Goal: Task Accomplishment & Management: Use online tool/utility

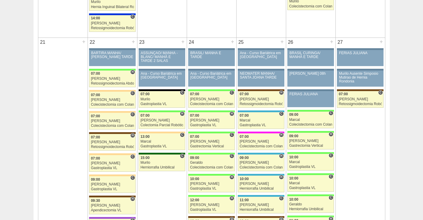
scroll to position [921, 0]
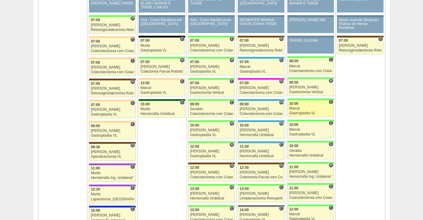
click at [317, 105] on div "10:00" at bounding box center [310, 104] width 43 height 4
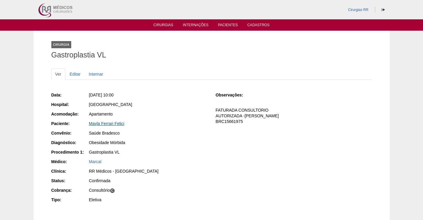
click at [108, 123] on link "Mayla Ferrari Felici" at bounding box center [106, 123] width 35 height 5
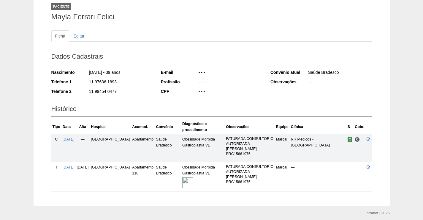
scroll to position [69, 0]
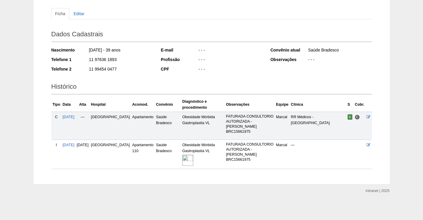
click at [182, 155] on img at bounding box center [187, 159] width 11 height 11
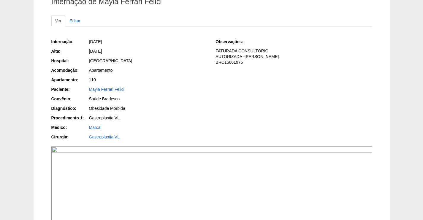
scroll to position [119, 0]
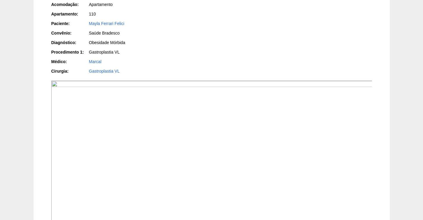
click at [255, 118] on img at bounding box center [211, 200] width 321 height 241
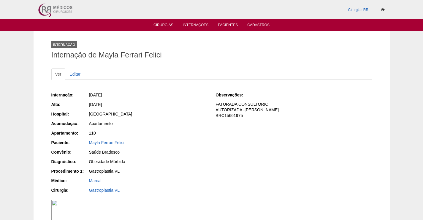
drag, startPoint x: 132, startPoint y: 143, endPoint x: 82, endPoint y: 146, distance: 49.4
click at [82, 145] on div "Paciente: Mayla Ferrari Felici" at bounding box center [129, 142] width 156 height 7
copy div "Paciente: Mayla Ferrari Felici"
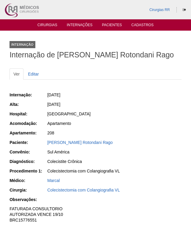
scroll to position [119, 0]
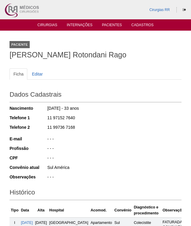
scroll to position [142, 0]
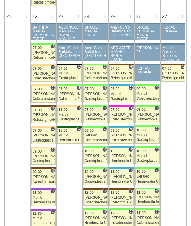
scroll to position [919, 0]
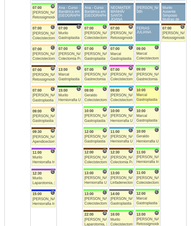
click at [149, 97] on div "Marcal" at bounding box center [147, 95] width 22 height 4
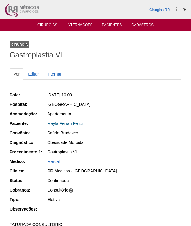
click at [61, 124] on link "Mayla Ferrari Felici" at bounding box center [64, 123] width 35 height 5
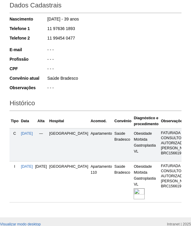
scroll to position [119, 0]
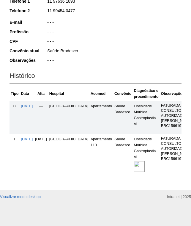
click at [134, 172] on img at bounding box center [139, 166] width 11 height 11
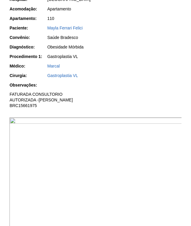
scroll to position [119, 0]
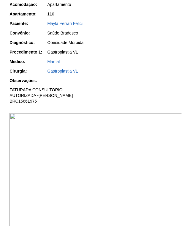
click at [119, 148] on img at bounding box center [96, 178] width 173 height 130
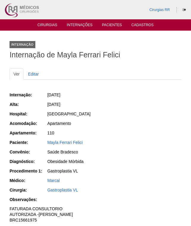
scroll to position [119, 0]
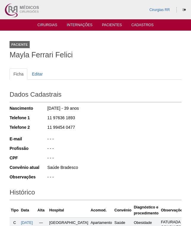
scroll to position [118, 0]
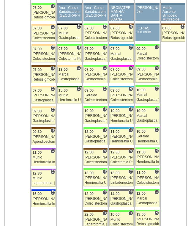
scroll to position [919, 0]
click at [146, 115] on div "Marcal" at bounding box center [147, 116] width 22 height 4
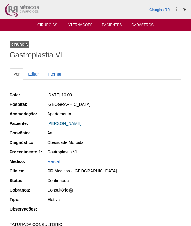
click at [66, 122] on link "[PERSON_NAME]" at bounding box center [64, 123] width 34 height 5
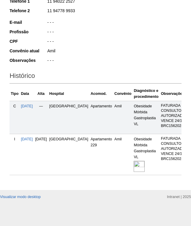
scroll to position [128, 0]
click at [134, 161] on img at bounding box center [139, 166] width 11 height 11
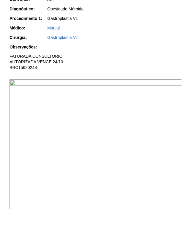
scroll to position [208, 0]
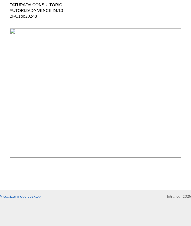
click at [108, 42] on img at bounding box center [96, 93] width 173 height 130
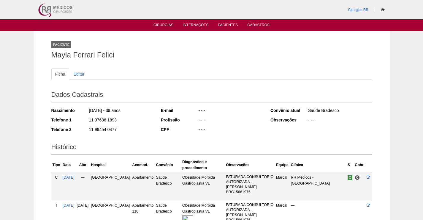
scroll to position [69, 0]
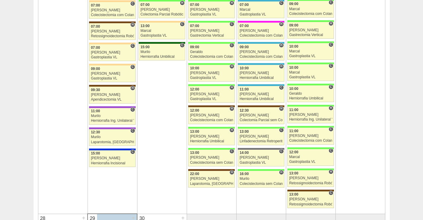
scroll to position [980, 0]
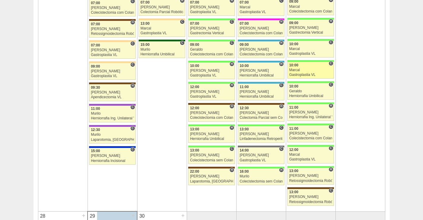
click at [322, 72] on div "Marcal" at bounding box center [310, 70] width 43 height 4
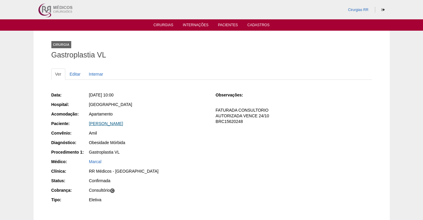
click at [111, 122] on link "Lucas Prado Guiral" at bounding box center [106, 123] width 34 height 5
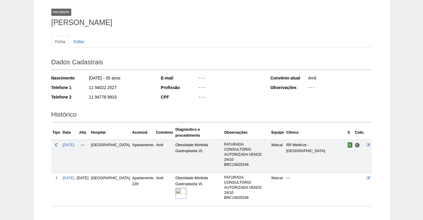
scroll to position [69, 0]
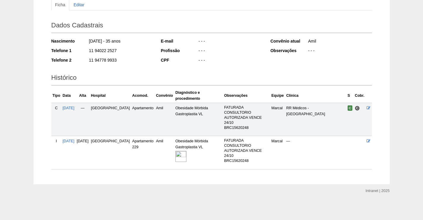
click at [176, 160] on img at bounding box center [181, 156] width 11 height 11
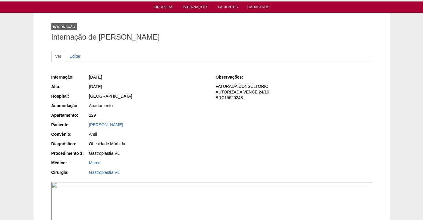
scroll to position [89, 0]
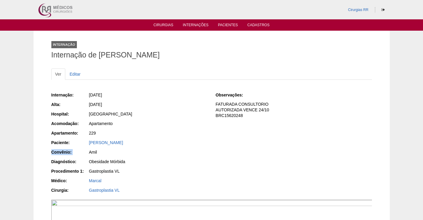
drag, startPoint x: 132, startPoint y: 143, endPoint x: 84, endPoint y: 148, distance: 48.1
click at [84, 147] on div "Internação: 26/09/2025 Alta: 27/09/2025 Hospital: Brasil Acomodação: Apartament…" at bounding box center [129, 143] width 156 height 107
click at [133, 143] on div "[PERSON_NAME]" at bounding box center [148, 142] width 119 height 6
drag, startPoint x: 131, startPoint y: 142, endPoint x: 85, endPoint y: 145, distance: 45.8
click at [85, 145] on div "Paciente: Lucas Prado Guiral" at bounding box center [129, 142] width 156 height 7
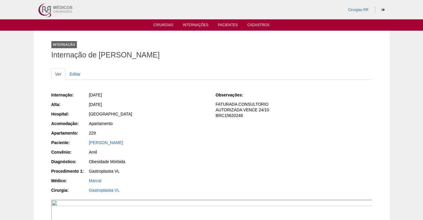
copy div "Paciente: Lucas Prado Guiral"
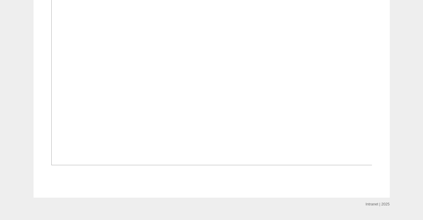
scroll to position [209, 0]
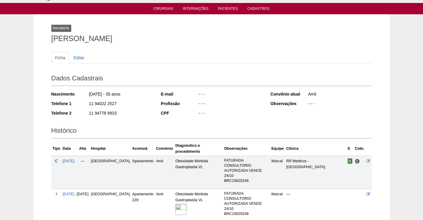
scroll to position [40, 0]
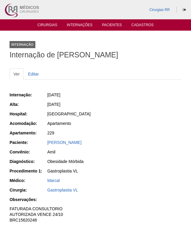
scroll to position [208, 0]
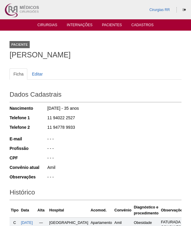
scroll to position [127, 0]
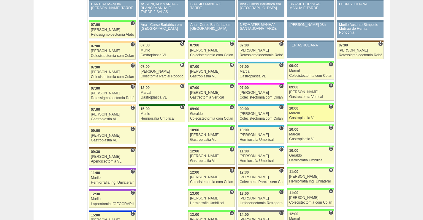
scroll to position [921, 0]
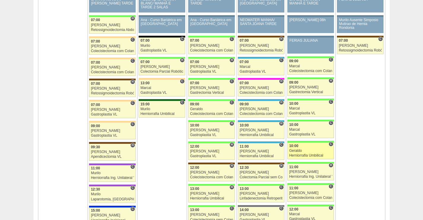
click at [317, 148] on link "88717 Geraldo C 10:00 Geraldo Herniorrafia Umbilical Hospital Brasil RR Médicos…" at bounding box center [311, 150] width 46 height 17
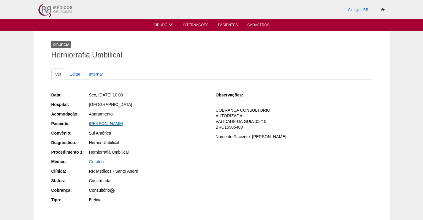
click at [110, 124] on link "Ercílio Cirillo Junior" at bounding box center [106, 123] width 34 height 5
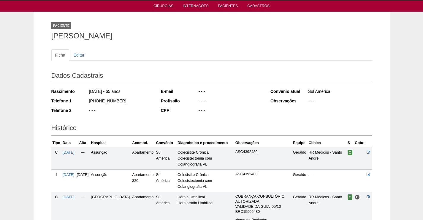
scroll to position [125, 0]
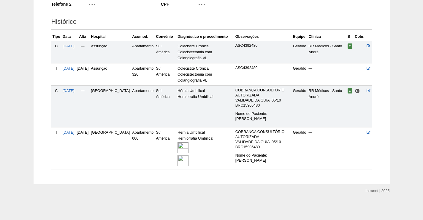
click at [178, 144] on img at bounding box center [183, 147] width 11 height 11
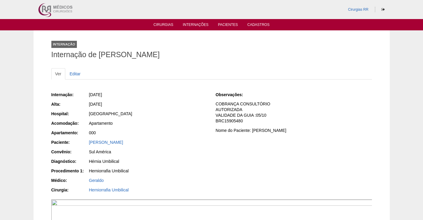
scroll to position [119, 0]
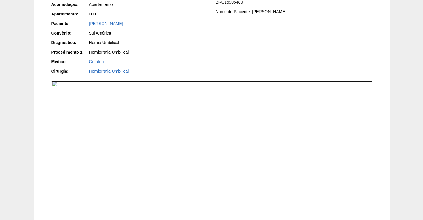
drag, startPoint x: 280, startPoint y: 157, endPoint x: 316, endPoint y: 74, distance: 90.6
click at [280, 157] on img at bounding box center [211, 200] width 321 height 241
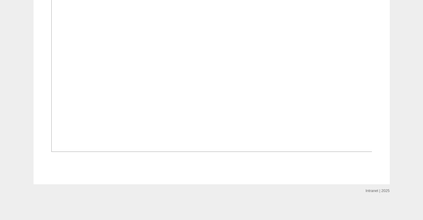
scroll to position [624, 0]
click at [311, 122] on img at bounding box center [211, 60] width 321 height 181
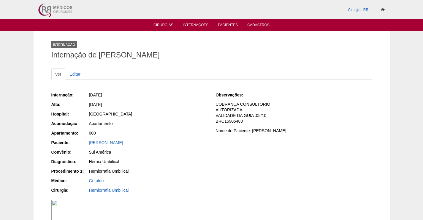
scroll to position [624, 0]
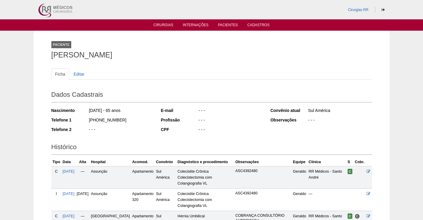
scroll to position [125, 0]
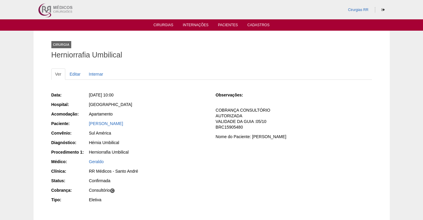
drag, startPoint x: 132, startPoint y: 123, endPoint x: 70, endPoint y: 115, distance: 63.2
click at [70, 115] on div "Data: Sex, 26/09/2025 - 10:00 Hospital: Brasil Acomodação: Apartamento Paciente…" at bounding box center [129, 148] width 156 height 116
click at [161, 105] on div "[GEOGRAPHIC_DATA]" at bounding box center [148, 104] width 119 height 6
drag, startPoint x: 133, startPoint y: 126, endPoint x: 86, endPoint y: 121, distance: 47.5
click at [86, 121] on div "Paciente: Ercílio Cirillo Junior" at bounding box center [129, 123] width 156 height 7
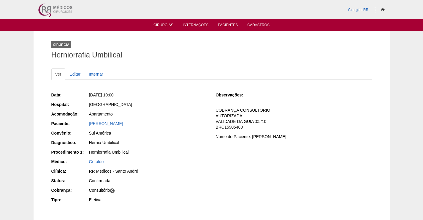
copy div "Paciente: Ercílio Cirillo Junior"
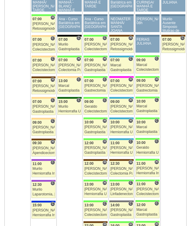
scroll to position [919, 0]
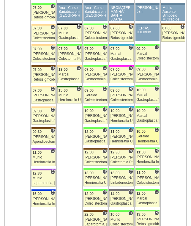
click at [152, 135] on div "Geraldo" at bounding box center [147, 136] width 22 height 4
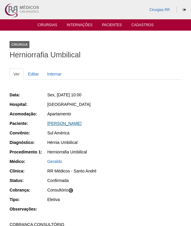
click at [64, 122] on link "[PERSON_NAME]" at bounding box center [64, 123] width 34 height 5
click at [71, 123] on link "[PERSON_NAME]" at bounding box center [64, 123] width 34 height 5
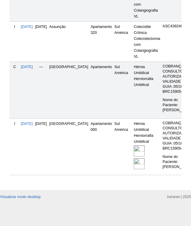
scroll to position [240, 0]
click at [134, 146] on img at bounding box center [139, 150] width 11 height 11
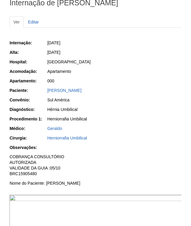
scroll to position [119, 0]
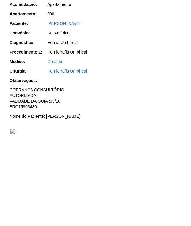
click at [133, 154] on img at bounding box center [96, 193] width 173 height 130
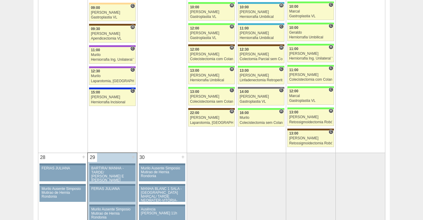
scroll to position [1040, 0]
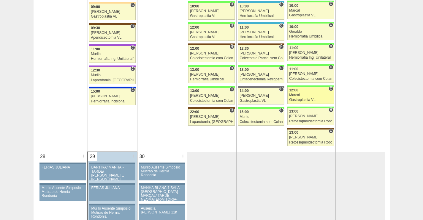
click at [313, 95] on div "Marcal" at bounding box center [310, 95] width 43 height 4
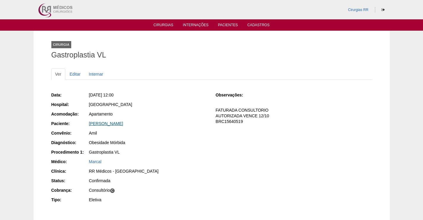
click at [111, 123] on link "[PERSON_NAME]" at bounding box center [106, 123] width 34 height 5
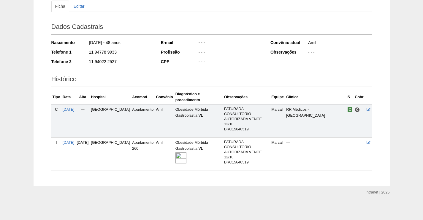
scroll to position [69, 0]
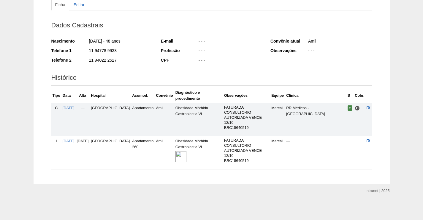
click at [176, 154] on img at bounding box center [181, 156] width 11 height 11
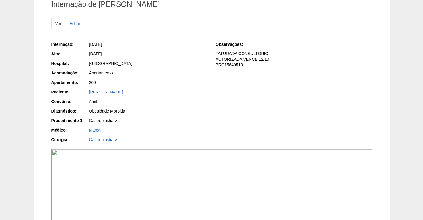
scroll to position [119, 0]
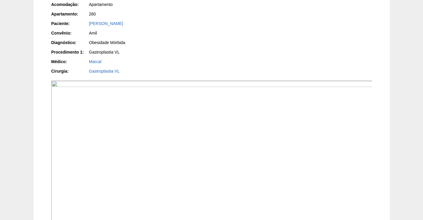
click at [288, 125] on img at bounding box center [211, 200] width 321 height 241
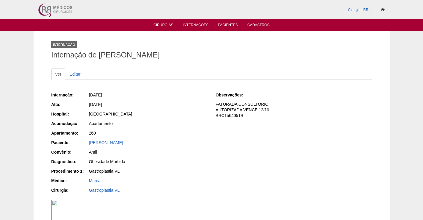
drag, startPoint x: 154, startPoint y: 82, endPoint x: 147, endPoint y: 89, distance: 9.9
drag, startPoint x: 150, startPoint y: 142, endPoint x: 216, endPoint y: 159, distance: 68.1
click at [80, 147] on div "Internação: 26/09/2025 Alta: 27/09/2025 Hospital: Brasil Acomodação: Apartament…" at bounding box center [129, 143] width 156 height 107
copy div "Convênio:"
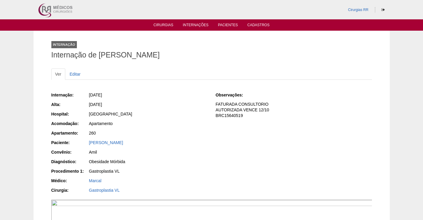
click at [194, 114] on div "[GEOGRAPHIC_DATA]" at bounding box center [148, 114] width 119 height 6
drag, startPoint x: 153, startPoint y: 142, endPoint x: 255, endPoint y: 155, distance: 102.4
click at [84, 143] on div "Paciente: Mirian Pimentel Prado Guiral" at bounding box center [129, 142] width 156 height 7
copy div "Paciente: Mirian Pimentel Prado Guiral"
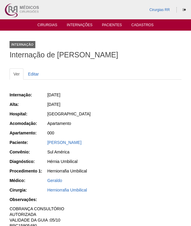
scroll to position [119, 0]
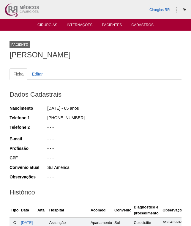
scroll to position [240, 0]
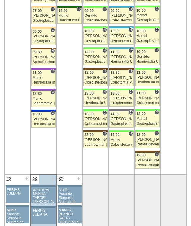
scroll to position [1008, 0]
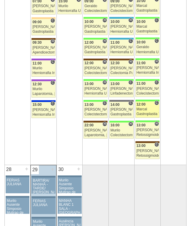
click at [149, 111] on link "88659 Marcal C 12:00 Marcal Gastroplastia VL Hospital Brasil RR Médicos - São B…" at bounding box center [147, 109] width 24 height 16
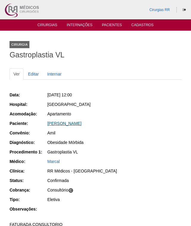
click at [66, 123] on link "[PERSON_NAME]" at bounding box center [64, 123] width 34 height 5
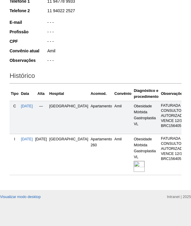
scroll to position [128, 0]
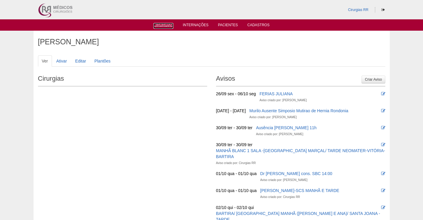
drag, startPoint x: 159, startPoint y: 25, endPoint x: 265, endPoint y: 72, distance: 116.1
click at [160, 26] on link "Cirurgias" at bounding box center [164, 26] width 20 height 6
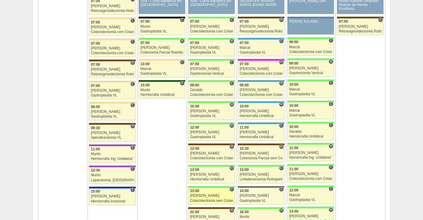
scroll to position [951, 0]
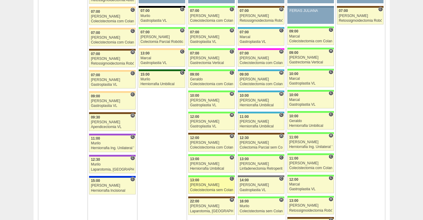
click at [200, 183] on div "[PERSON_NAME]" at bounding box center [211, 185] width 43 height 4
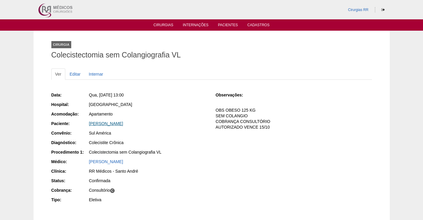
click at [117, 125] on link "[PERSON_NAME]" at bounding box center [106, 123] width 34 height 5
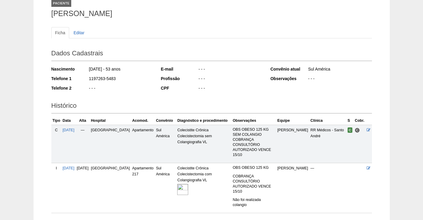
scroll to position [80, 0]
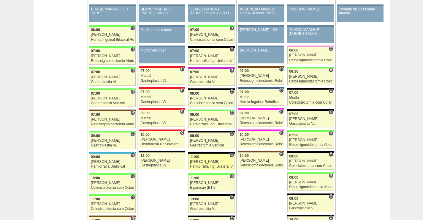
scroll to position [624, 0]
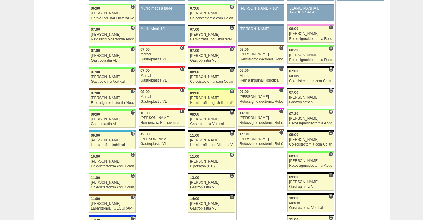
click at [211, 97] on div "Ricardo Fernandes" at bounding box center [211, 98] width 43 height 4
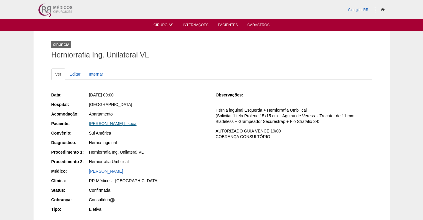
click at [117, 123] on link "[PERSON_NAME] Lisboa" at bounding box center [113, 123] width 48 height 5
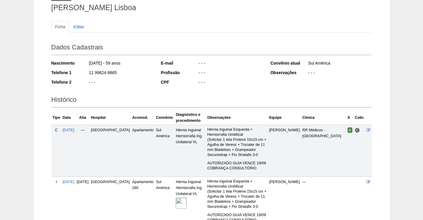
scroll to position [119, 0]
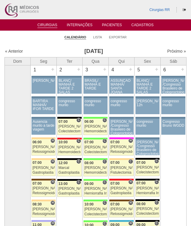
scroll to position [1008, 0]
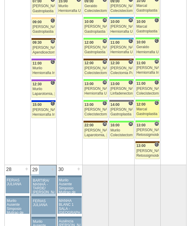
click at [147, 110] on div "Marcal" at bounding box center [147, 109] width 22 height 4
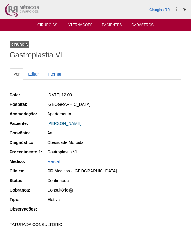
click at [78, 121] on link "Mirian Pimentel Prado Guiral" at bounding box center [64, 123] width 34 height 5
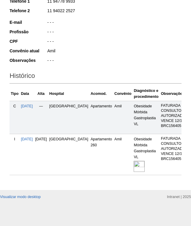
scroll to position [128, 0]
click at [134, 161] on img at bounding box center [139, 166] width 11 height 11
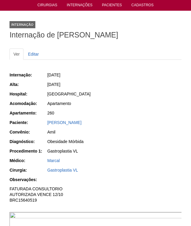
scroll to position [59, 0]
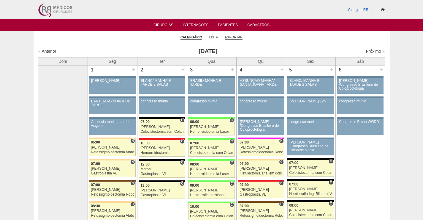
click at [232, 37] on link "Exportar" at bounding box center [234, 37] width 18 height 4
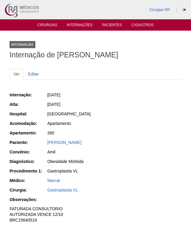
scroll to position [59, 0]
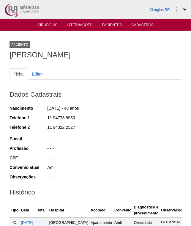
scroll to position [127, 0]
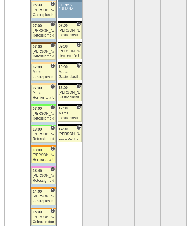
scroll to position [1276, 0]
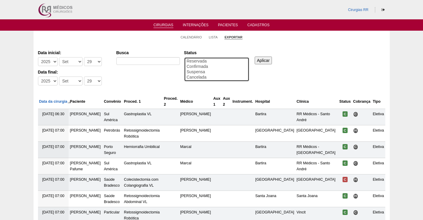
drag, startPoint x: 209, startPoint y: 65, endPoint x: 252, endPoint y: 64, distance: 43.1
select select "conf"
click at [213, 66] on option "Confirmada" at bounding box center [216, 66] width 61 height 5
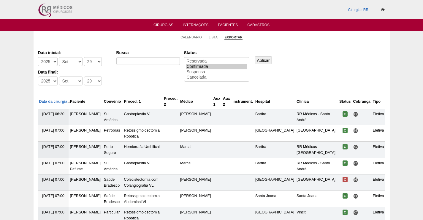
click at [269, 62] on input "Aplicar" at bounding box center [264, 60] width 18 height 8
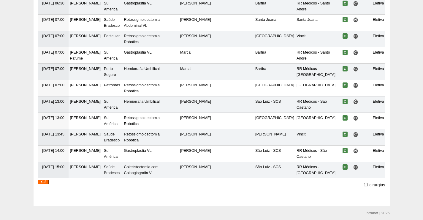
scroll to position [133, 0]
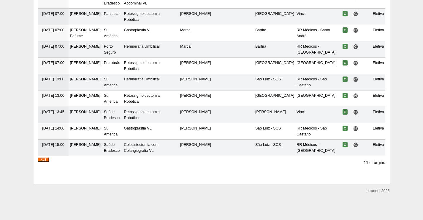
click at [39, 159] on img at bounding box center [43, 159] width 11 height 4
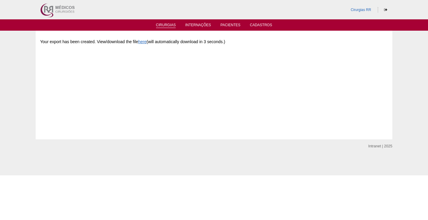
click at [169, 24] on link "Cirurgias" at bounding box center [166, 25] width 20 height 5
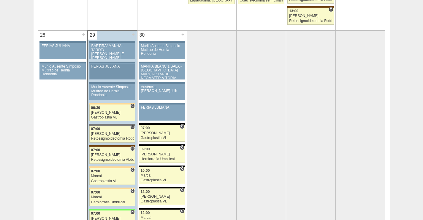
scroll to position [1158, 0]
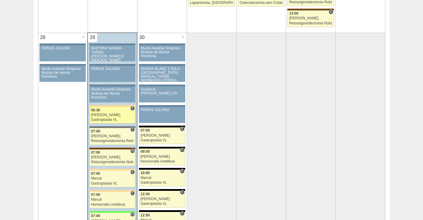
click at [106, 112] on div "06:30" at bounding box center [112, 110] width 43 height 4
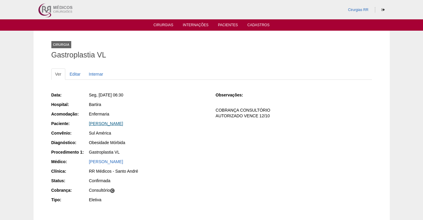
click at [100, 121] on link "[PERSON_NAME]" at bounding box center [106, 123] width 34 height 5
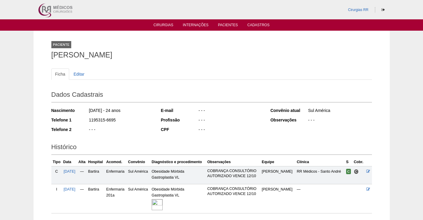
click at [163, 199] on img at bounding box center [157, 204] width 11 height 11
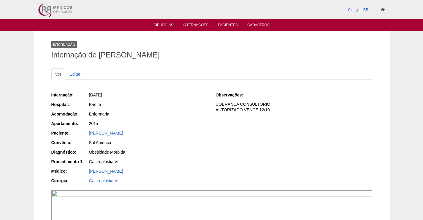
drag, startPoint x: 120, startPoint y: 125, endPoint x: 89, endPoint y: 122, distance: 30.7
click at [90, 122] on div "201a" at bounding box center [148, 123] width 119 height 6
drag, startPoint x: 139, startPoint y: 133, endPoint x: 117, endPoint y: 132, distance: 22.0
click at [117, 132] on div "[PERSON_NAME]" at bounding box center [148, 133] width 119 height 6
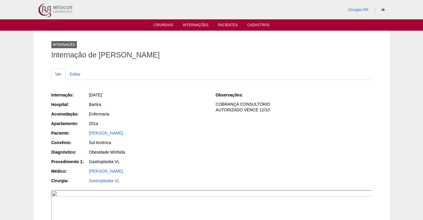
click at [137, 131] on div "[PERSON_NAME]" at bounding box center [148, 133] width 119 height 6
drag, startPoint x: 134, startPoint y: 131, endPoint x: 83, endPoint y: 129, distance: 50.8
click at [83, 129] on div "Internação: 29/09/2025 Hospital: Bartira Acomodação: Enfermaria Apartamento: 20…" at bounding box center [129, 138] width 156 height 97
copy link "[PERSON_NAME]"
click at [114, 133] on link "[PERSON_NAME]" at bounding box center [106, 132] width 34 height 5
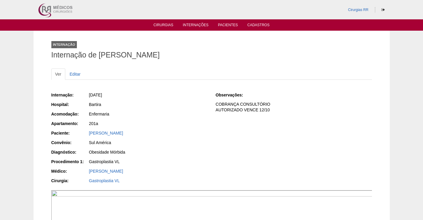
drag, startPoint x: 137, startPoint y: 131, endPoint x: 85, endPoint y: 134, distance: 51.8
click at [85, 134] on div "Paciente: Isabella Lopes da Silva" at bounding box center [129, 133] width 156 height 7
copy div "Paciente: Isabella Lopes da Silva"
click at [116, 132] on link "Isabella Lopes da Silva" at bounding box center [106, 132] width 34 height 5
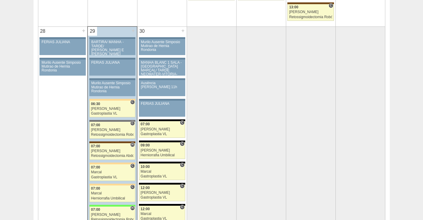
scroll to position [1188, 0]
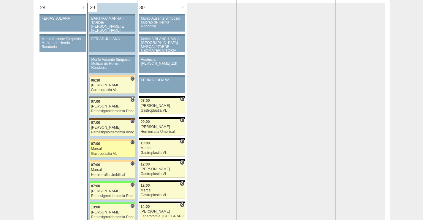
click at [118, 141] on link "88617 Marcal C 07:00 Marcal Gastroplastia VL Hospital Bartira RR Médicos - Sant…" at bounding box center [112, 149] width 46 height 17
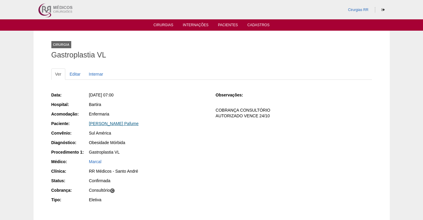
click at [116, 124] on link "[PERSON_NAME] Pafume" at bounding box center [114, 123] width 50 height 5
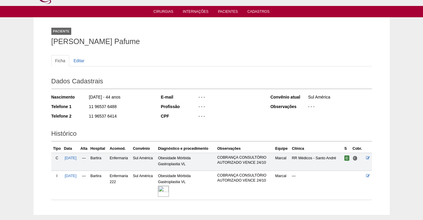
scroll to position [44, 0]
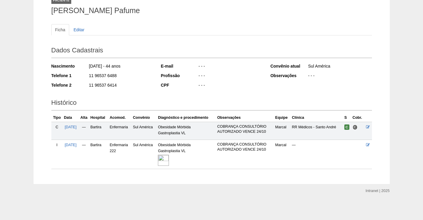
click at [168, 160] on img at bounding box center [163, 159] width 11 height 11
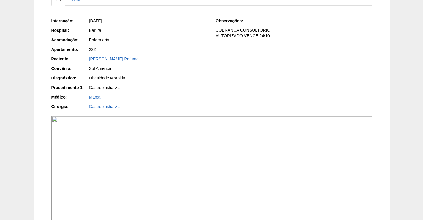
scroll to position [119, 0]
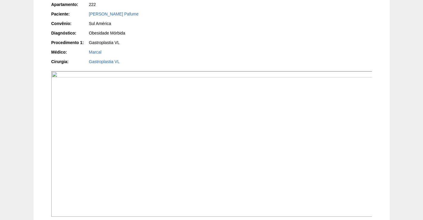
click at [292, 159] on img at bounding box center [211, 143] width 321 height 145
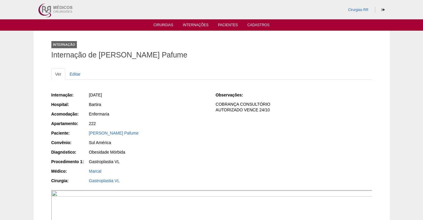
drag, startPoint x: 156, startPoint y: 132, endPoint x: 84, endPoint y: 132, distance: 71.6
click at [84, 132] on div "Paciente: Julio Cesar Donizeti Pafume" at bounding box center [129, 133] width 156 height 7
copy div "Paciente: Julio Cesar Donizeti Pafume"
click at [146, 108] on div "Internação: 29/09/2025 Hospital: Bartira Acomodação: Enfermaria Apartamento: 22…" at bounding box center [129, 138] width 156 height 97
drag, startPoint x: 153, startPoint y: 135, endPoint x: 82, endPoint y: 138, distance: 71.1
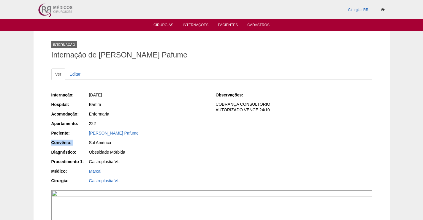
click at [82, 138] on div "Internação: 29/09/2025 Hospital: Bartira Acomodação: Enfermaria Apartamento: 22…" at bounding box center [129, 138] width 156 height 97
click at [155, 111] on div "Enfermaria" at bounding box center [148, 114] width 119 height 6
drag, startPoint x: 145, startPoint y: 135, endPoint x: 84, endPoint y: 133, distance: 60.3
click at [84, 133] on div "Paciente: Julio Cesar Donizeti Pafume" at bounding box center [129, 133] width 156 height 7
copy div "Paciente: Julio Cesar Donizeti Pafume"
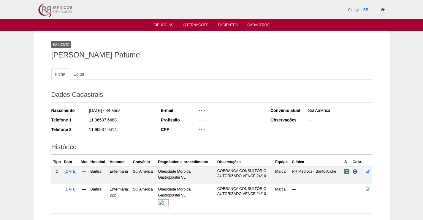
scroll to position [42, 0]
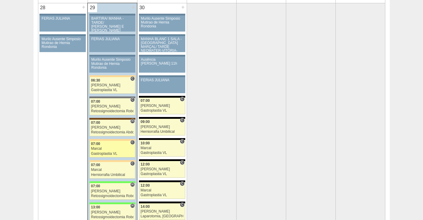
scroll to position [1218, 0]
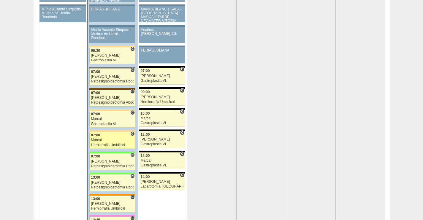
click at [114, 140] on div "Marcal" at bounding box center [112, 140] width 43 height 4
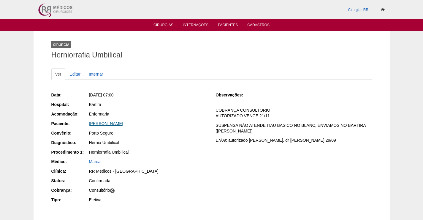
click at [123, 125] on link "[PERSON_NAME]" at bounding box center [106, 123] width 34 height 5
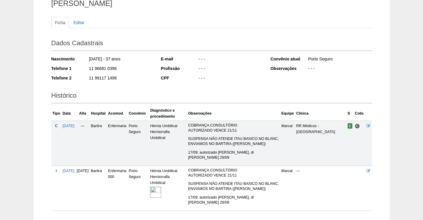
scroll to position [93, 0]
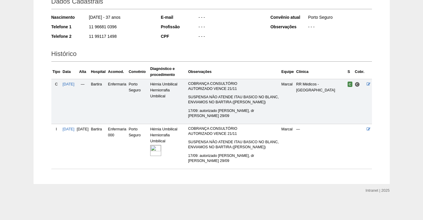
click at [161, 151] on img at bounding box center [155, 150] width 11 height 11
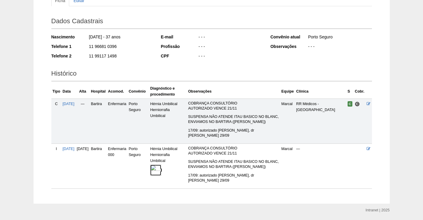
scroll to position [63, 0]
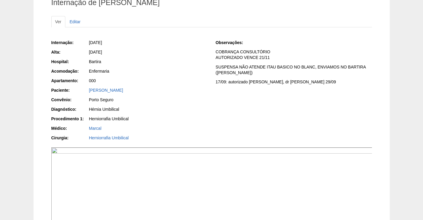
scroll to position [119, 0]
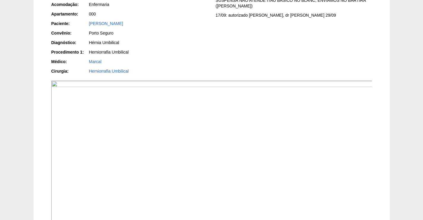
drag, startPoint x: 387, startPoint y: 1, endPoint x: 226, endPoint y: 130, distance: 205.9
click at [223, 131] on img at bounding box center [211, 152] width 321 height 145
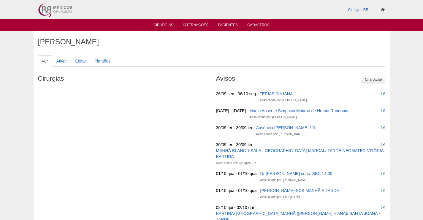
click at [168, 24] on link "Cirurgias" at bounding box center [164, 25] width 20 height 5
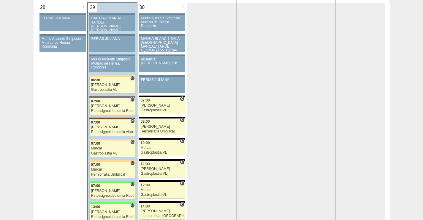
scroll to position [1188, 0]
click at [114, 147] on div "Marcal" at bounding box center [112, 148] width 43 height 4
click at [117, 166] on div "07:00" at bounding box center [112, 165] width 43 height 4
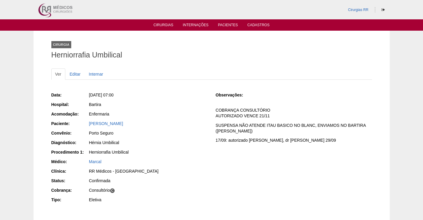
drag, startPoint x: 146, startPoint y: 124, endPoint x: 83, endPoint y: 125, distance: 62.7
click at [83, 125] on div "Paciente: Sirlene dos Santos Vieira" at bounding box center [129, 123] width 156 height 7
copy div "Paciente: Sirlene dos Santos Vieira"
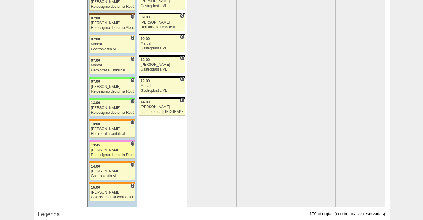
scroll to position [1307, 0]
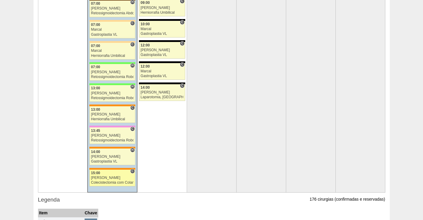
click at [117, 175] on link "88828 Paulo Regina C 15:00 Paulo Regina Colecistectomia com Colangiografia VL H…" at bounding box center [112, 177] width 46 height 17
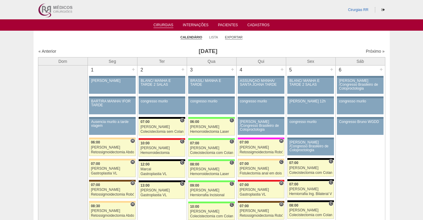
click at [233, 36] on link "Exportar" at bounding box center [234, 37] width 18 height 4
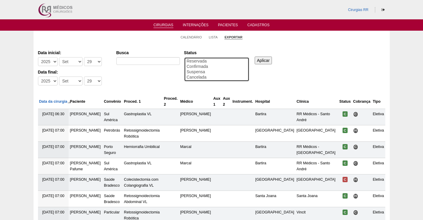
select select "conf"
click at [198, 66] on option "Confirmada" at bounding box center [216, 66] width 61 height 5
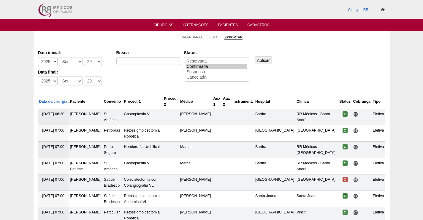
click at [261, 60] on input "Aplicar" at bounding box center [264, 60] width 18 height 8
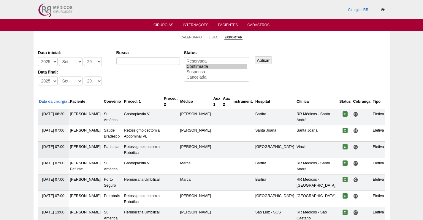
click at [266, 60] on input "Aplicar" at bounding box center [264, 60] width 18 height 8
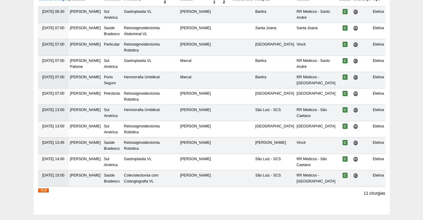
scroll to position [133, 0]
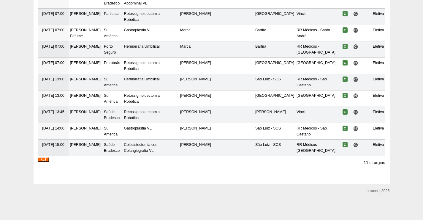
click at [44, 158] on img at bounding box center [43, 159] width 11 height 4
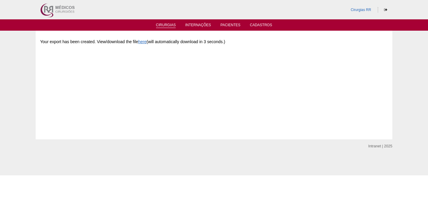
click at [169, 25] on link "Cirurgias" at bounding box center [166, 25] width 20 height 5
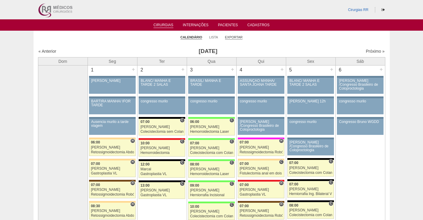
click at [232, 38] on link "Exportar" at bounding box center [234, 37] width 18 height 4
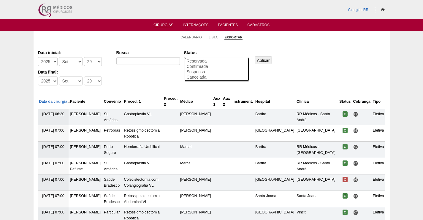
select select "conf"
click at [192, 65] on option "Confirmada" at bounding box center [216, 66] width 61 height 5
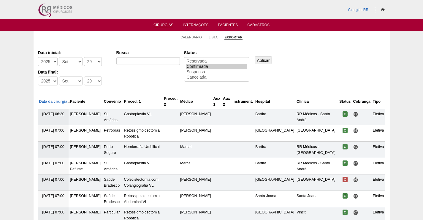
click at [265, 59] on input "Aplicar" at bounding box center [264, 60] width 18 height 8
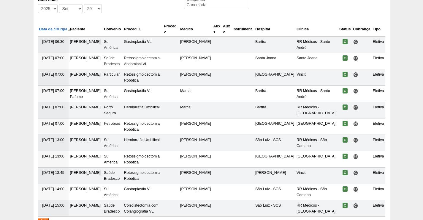
scroll to position [133, 0]
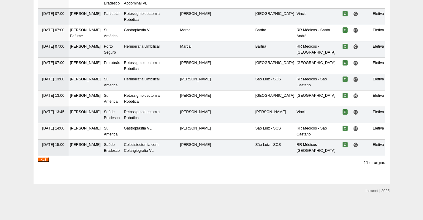
click at [40, 159] on img at bounding box center [43, 159] width 11 height 4
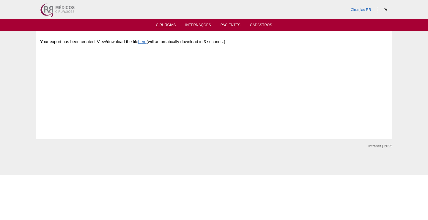
click at [167, 25] on link "Cirurgias" at bounding box center [166, 25] width 20 height 5
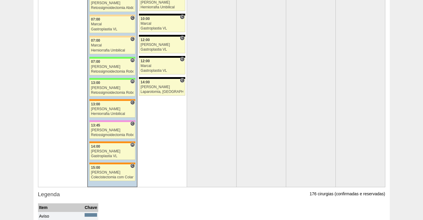
scroll to position [1366, 0]
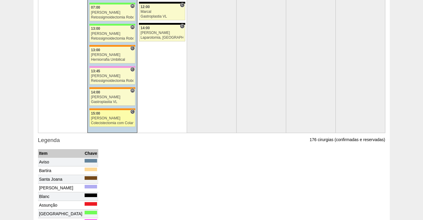
click at [117, 117] on div "[PERSON_NAME]" at bounding box center [112, 118] width 43 height 4
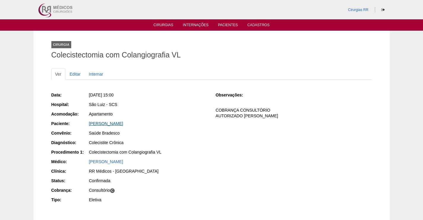
click at [111, 125] on link "Patricia Calenta" at bounding box center [106, 123] width 34 height 5
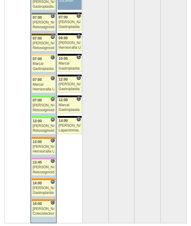
scroll to position [1216, 0]
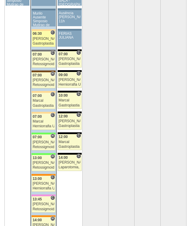
click at [45, 37] on div "[PERSON_NAME]" at bounding box center [44, 39] width 22 height 4
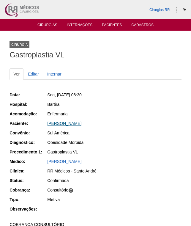
click at [74, 124] on link "[PERSON_NAME]" at bounding box center [64, 123] width 34 height 5
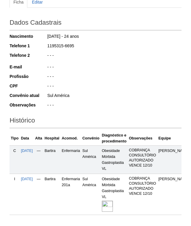
scroll to position [116, 0]
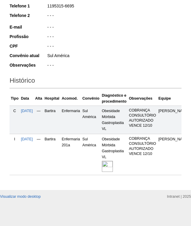
click at [113, 161] on img at bounding box center [107, 166] width 11 height 11
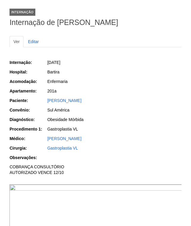
scroll to position [89, 0]
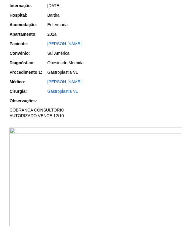
click at [132, 149] on img at bounding box center [96, 192] width 173 height 130
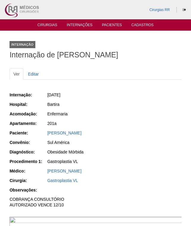
scroll to position [89, 0]
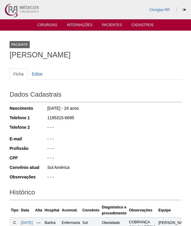
scroll to position [116, 0]
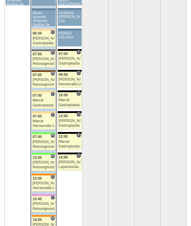
scroll to position [1216, 0]
click at [43, 96] on div "07:00" at bounding box center [44, 96] width 22 height 4
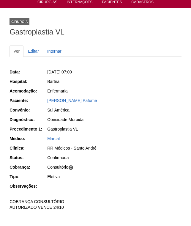
scroll to position [21, 0]
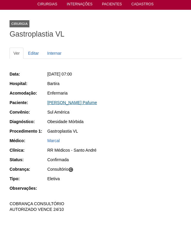
click at [66, 102] on link "[PERSON_NAME] Pafume" at bounding box center [72, 102] width 50 height 5
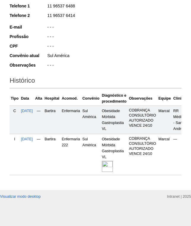
scroll to position [116, 0]
click at [111, 162] on img at bounding box center [107, 166] width 11 height 11
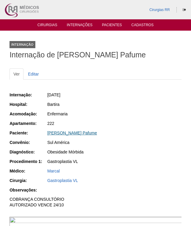
click at [79, 134] on link "[PERSON_NAME] Pafume" at bounding box center [72, 132] width 50 height 5
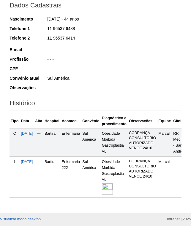
scroll to position [116, 0]
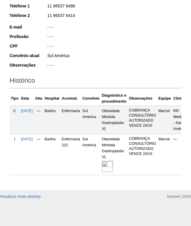
click at [113, 161] on img at bounding box center [107, 166] width 11 height 11
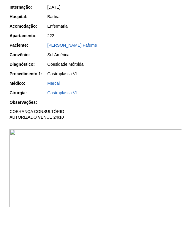
scroll to position [149, 0]
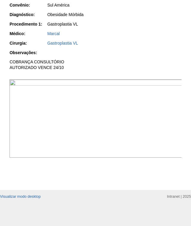
click at [131, 103] on img at bounding box center [96, 118] width 173 height 78
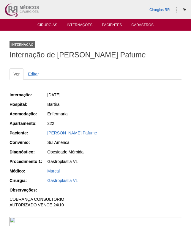
scroll to position [149, 0]
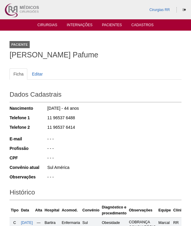
scroll to position [116, 0]
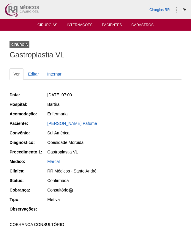
scroll to position [21, 0]
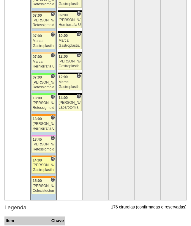
scroll to position [1276, 0]
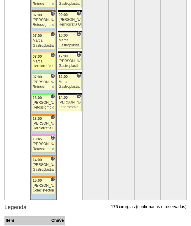
click at [46, 59] on div "Marcal" at bounding box center [44, 61] width 22 height 4
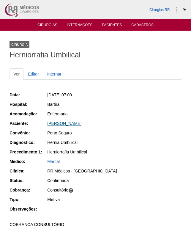
click at [75, 122] on link "Sirlene dos Santos Vieira" at bounding box center [64, 123] width 34 height 5
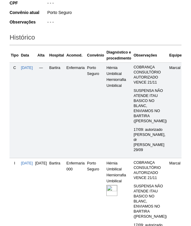
scroll to position [208, 0]
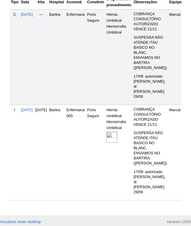
click at [117, 136] on img at bounding box center [111, 137] width 11 height 11
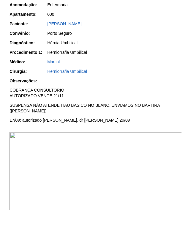
scroll to position [171, 0]
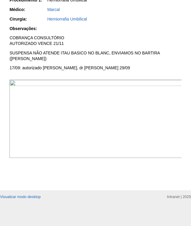
drag, startPoint x: 152, startPoint y: 126, endPoint x: 155, endPoint y: 127, distance: 3.1
click at [152, 125] on img at bounding box center [96, 119] width 173 height 78
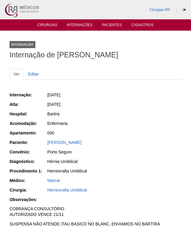
scroll to position [170, 0]
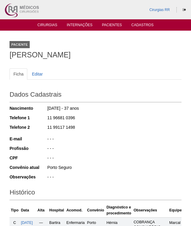
scroll to position [203, 0]
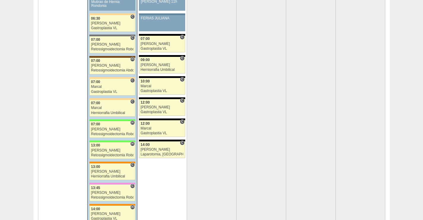
scroll to position [1248, 0]
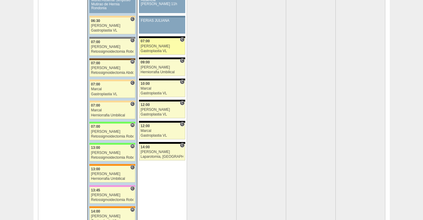
click at [165, 45] on div "Bruno" at bounding box center [162, 46] width 43 height 4
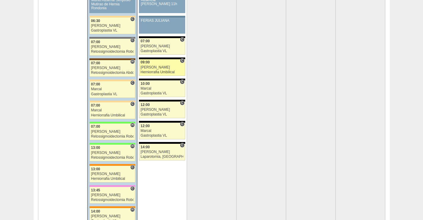
scroll to position [1248, 0]
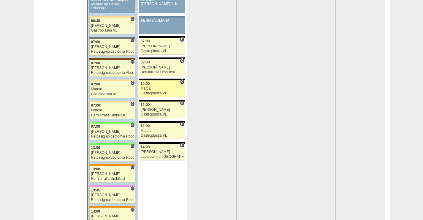
click at [162, 88] on div "Marcal" at bounding box center [162, 88] width 43 height 4
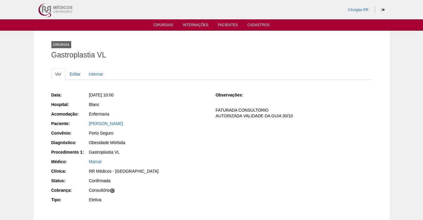
drag, startPoint x: 140, startPoint y: 124, endPoint x: 84, endPoint y: 122, distance: 56.2
click at [84, 122] on div "Paciente: [PERSON_NAME]" at bounding box center [129, 123] width 156 height 7
copy div "Paciente: [PERSON_NAME]"
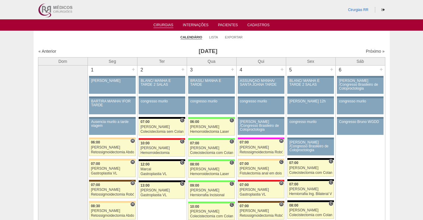
scroll to position [1248, 0]
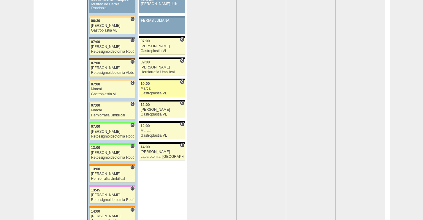
click at [162, 87] on div "Marcal" at bounding box center [162, 88] width 43 height 4
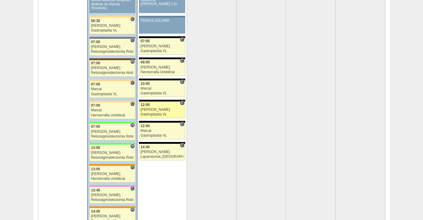
click at [179, 105] on div "12:00" at bounding box center [162, 105] width 43 height 4
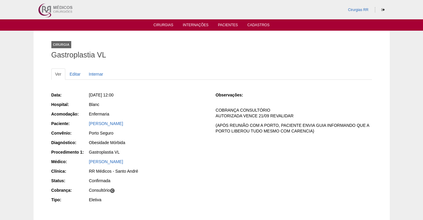
drag, startPoint x: 165, startPoint y: 122, endPoint x: 84, endPoint y: 119, distance: 81.8
click at [84, 119] on div "Data: [DATE] 12:00 Hospital: Blanc Acomodação: Enfermaria Paciente: [PERSON_NAM…" at bounding box center [129, 148] width 156 height 116
copy link "[PERSON_NAME]"
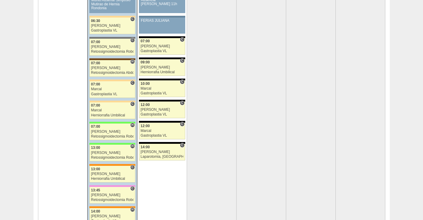
scroll to position [1248, 0]
click at [171, 130] on div "Marcal" at bounding box center [162, 131] width 43 height 4
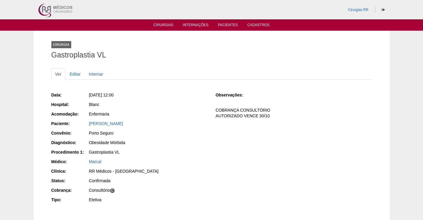
drag, startPoint x: 144, startPoint y: 125, endPoint x: 78, endPoint y: 122, distance: 65.7
click at [78, 122] on div "Paciente: [PERSON_NAME]" at bounding box center [129, 123] width 156 height 7
copy div "Paciente: [PERSON_NAME]"
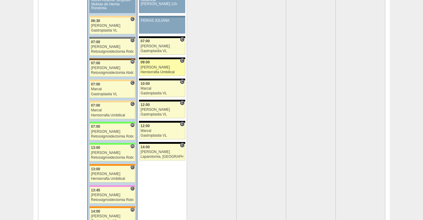
scroll to position [1248, 0]
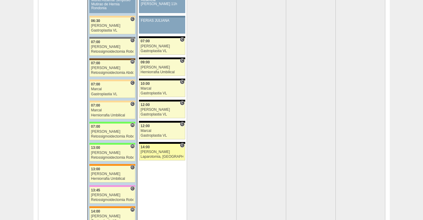
click at [167, 149] on div "14:00" at bounding box center [162, 147] width 43 height 4
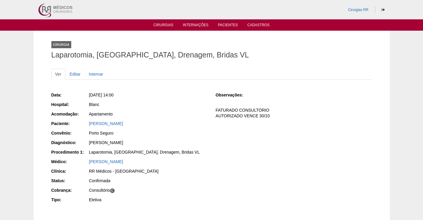
drag, startPoint x: 155, startPoint y: 124, endPoint x: 81, endPoint y: 124, distance: 74.0
click at [81, 124] on div "Paciente: [PERSON_NAME]" at bounding box center [129, 123] width 156 height 7
copy div "Paciente: [PERSON_NAME]"
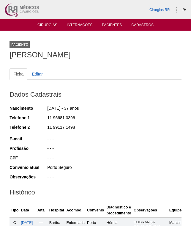
scroll to position [203, 0]
